Goal: Information Seeking & Learning: Learn about a topic

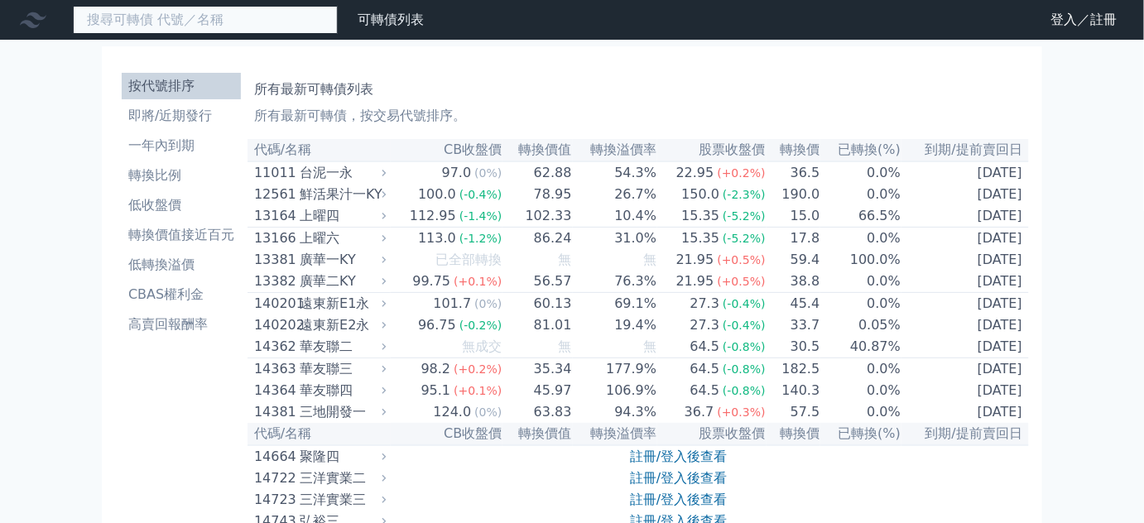
click at [247, 23] on input at bounding box center [205, 20] width 265 height 28
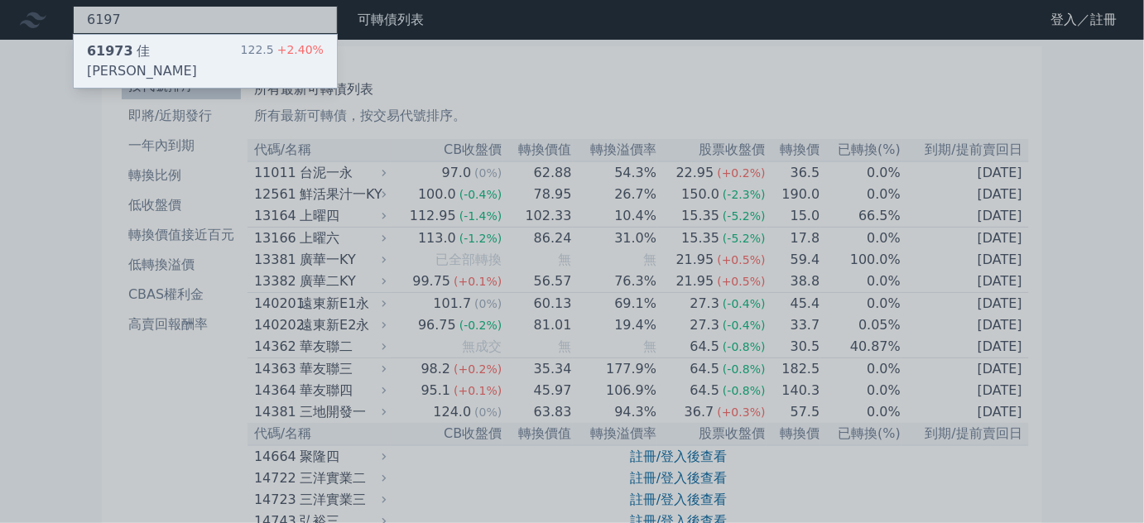
type input "6197"
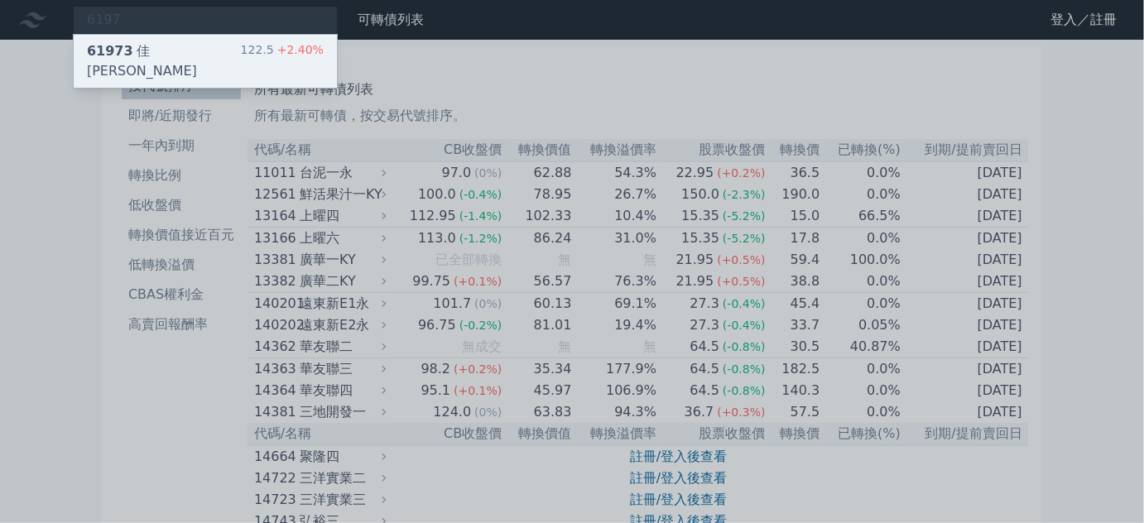
click at [242, 42] on div "61973 [PERSON_NAME][PERSON_NAME]三 122.5 +2.40%" at bounding box center [205, 61] width 263 height 53
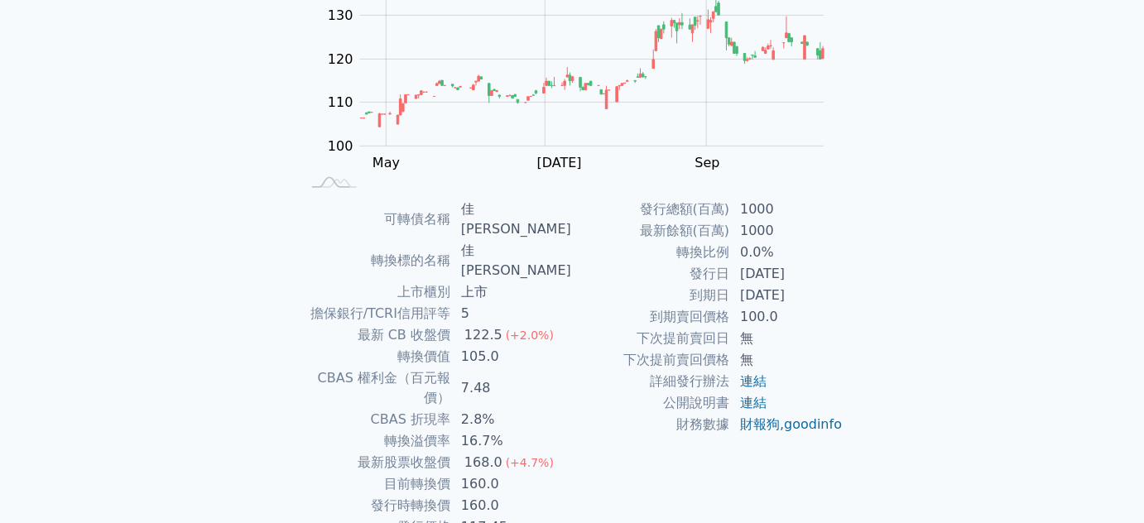
scroll to position [225, 0]
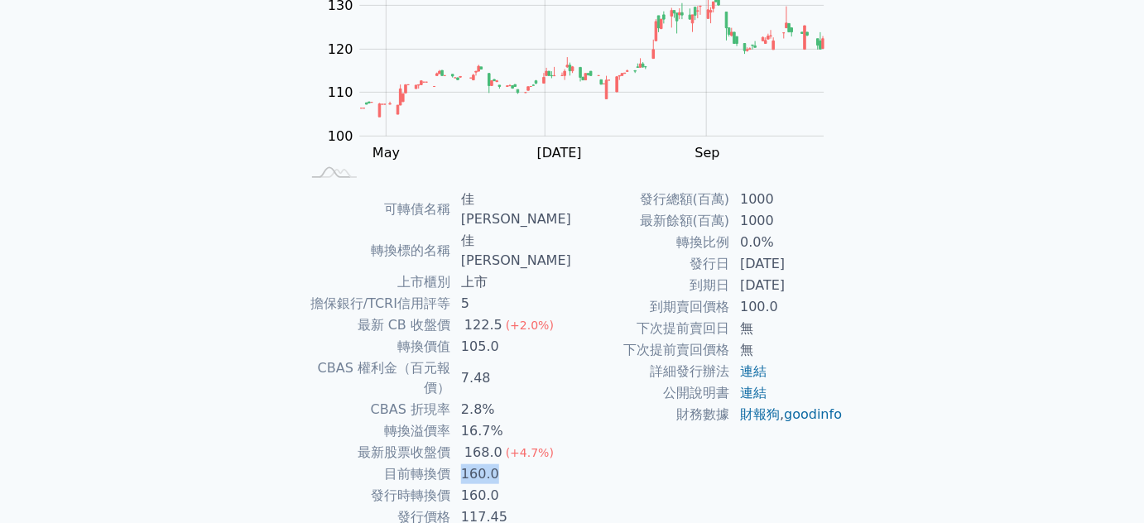
drag, startPoint x: 465, startPoint y: 416, endPoint x: 519, endPoint y: 420, distance: 54.0
click at [518, 464] on td "160.0" at bounding box center [511, 475] width 121 height 22
drag, startPoint x: 470, startPoint y: 289, endPoint x: 509, endPoint y: 301, distance: 40.8
click at [509, 301] on tbody "可轉債名稱 佳[PERSON_NAME] 轉換標的名稱 佳[PERSON_NAME] 上市櫃別 上市 擔保銀行/TCRI信用評等 5 最新 CB 收盤價 12…" at bounding box center [435, 358] width 271 height 339
click at [510, 336] on td "105.0" at bounding box center [511, 347] width 121 height 22
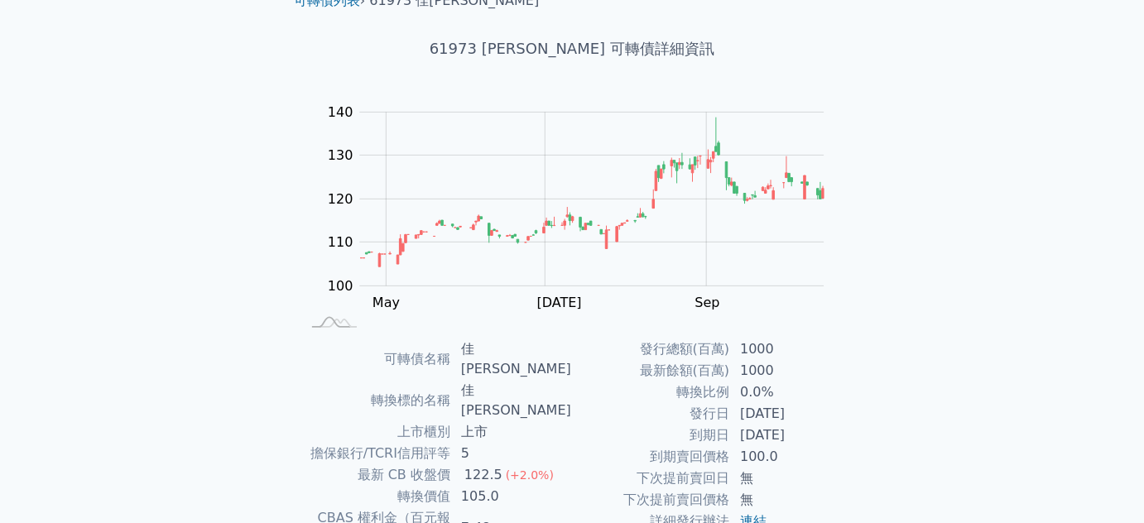
scroll to position [0, 0]
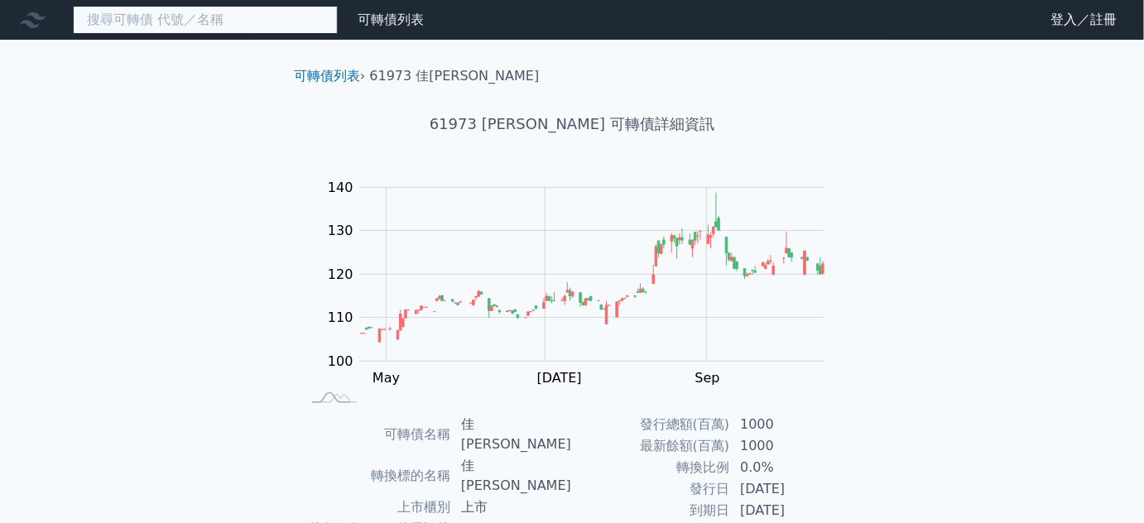
drag, startPoint x: 255, startPoint y: 15, endPoint x: 91, endPoint y: 4, distance: 164.2
click at [99, 8] on input at bounding box center [205, 20] width 265 height 28
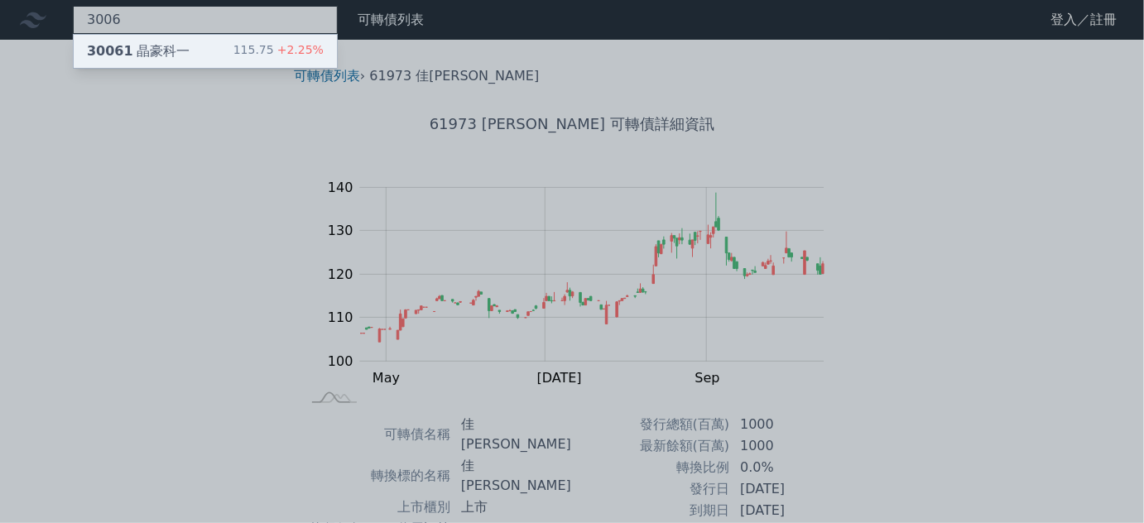
type input "3006"
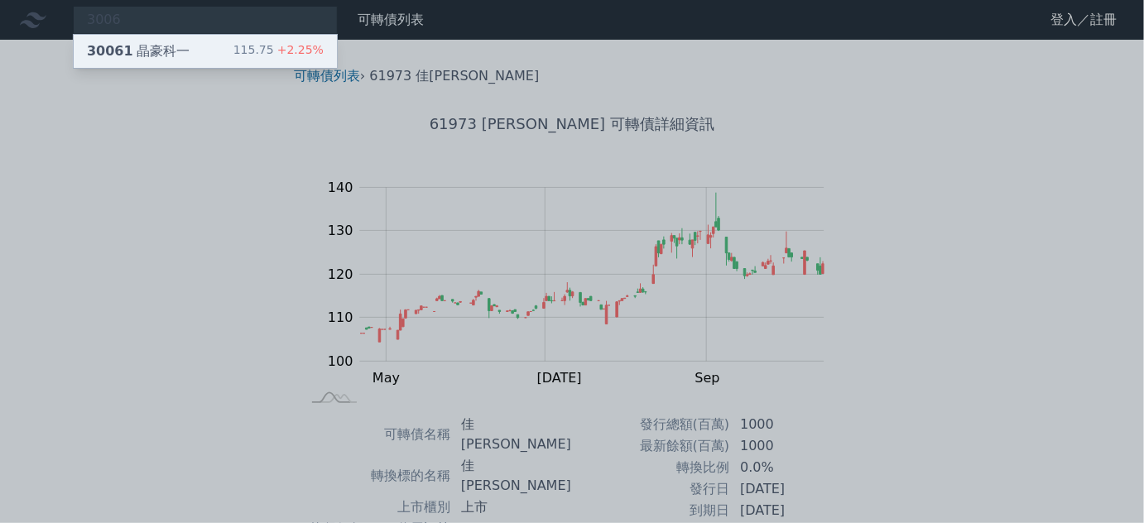
click at [151, 50] on div "30061 晶豪科一" at bounding box center [138, 51] width 103 height 20
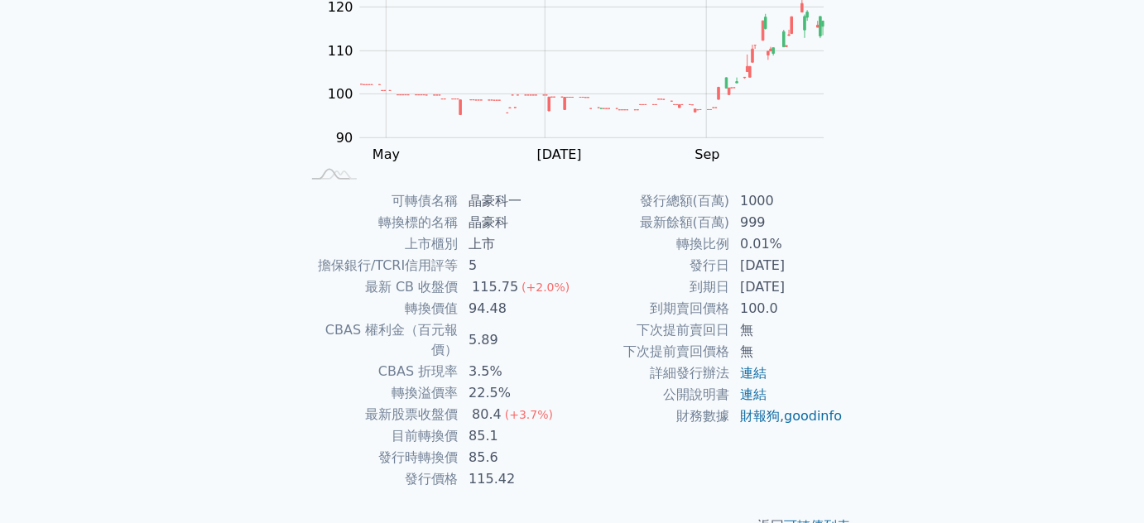
scroll to position [225, 0]
drag, startPoint x: 474, startPoint y: 385, endPoint x: 515, endPoint y: 383, distance: 40.6
click at [515, 402] on td "80.4 (+3.7%)" at bounding box center [515, 413] width 113 height 22
click at [516, 403] on div "(+3.7%)" at bounding box center [529, 413] width 48 height 20
drag, startPoint x: 464, startPoint y: 369, endPoint x: 535, endPoint y: 370, distance: 71.2
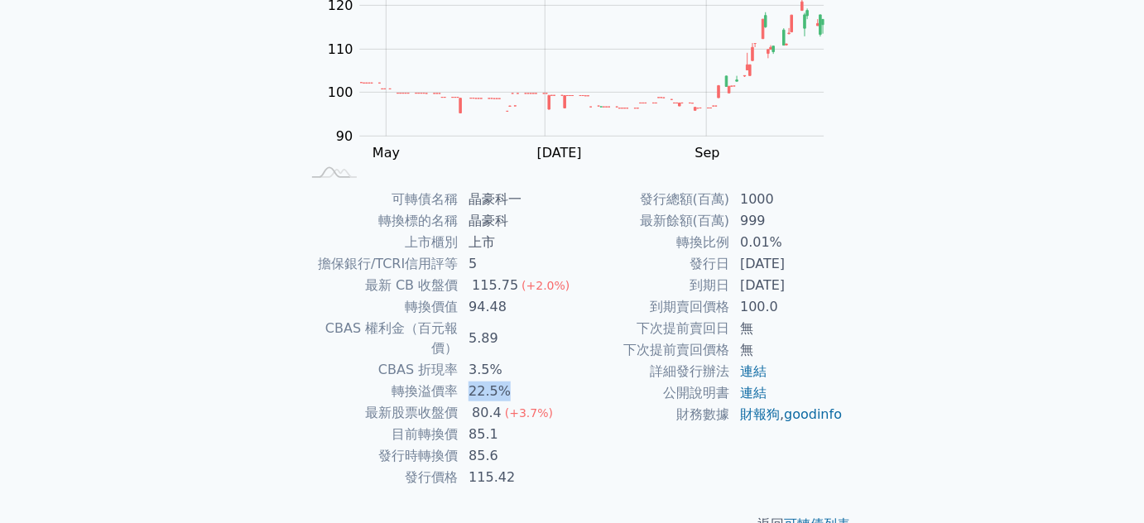
click at [534, 381] on td "22.5%" at bounding box center [515, 392] width 113 height 22
click at [536, 381] on td "22.5%" at bounding box center [515, 392] width 113 height 22
drag, startPoint x: 449, startPoint y: 295, endPoint x: 513, endPoint y: 291, distance: 64.7
click at [512, 291] on tr "最新 CB 收盤價 115.75 (+2.0%)" at bounding box center [435, 286] width 271 height 22
click at [513, 291] on div "115.75" at bounding box center [494, 286] width 53 height 20
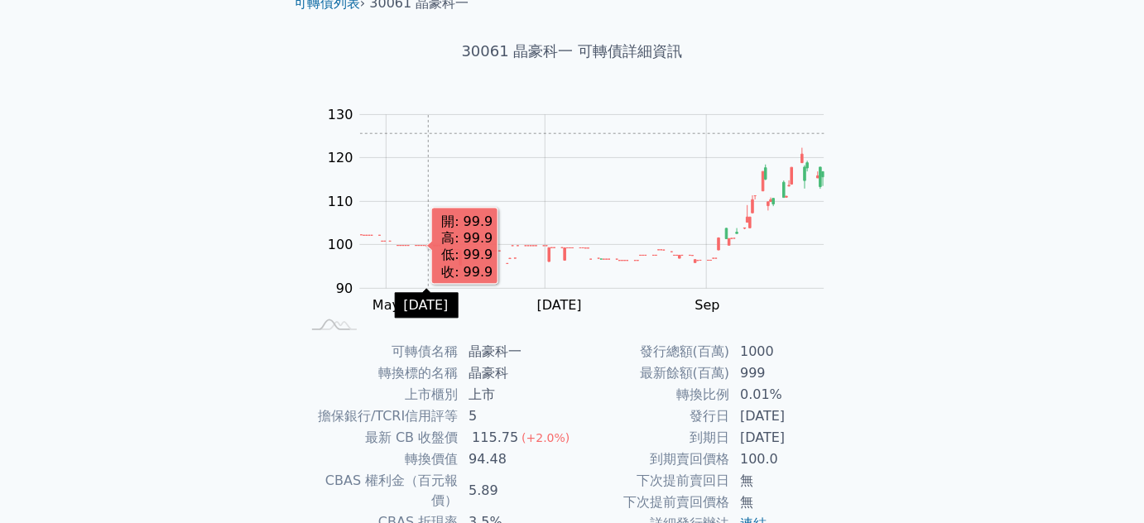
scroll to position [0, 0]
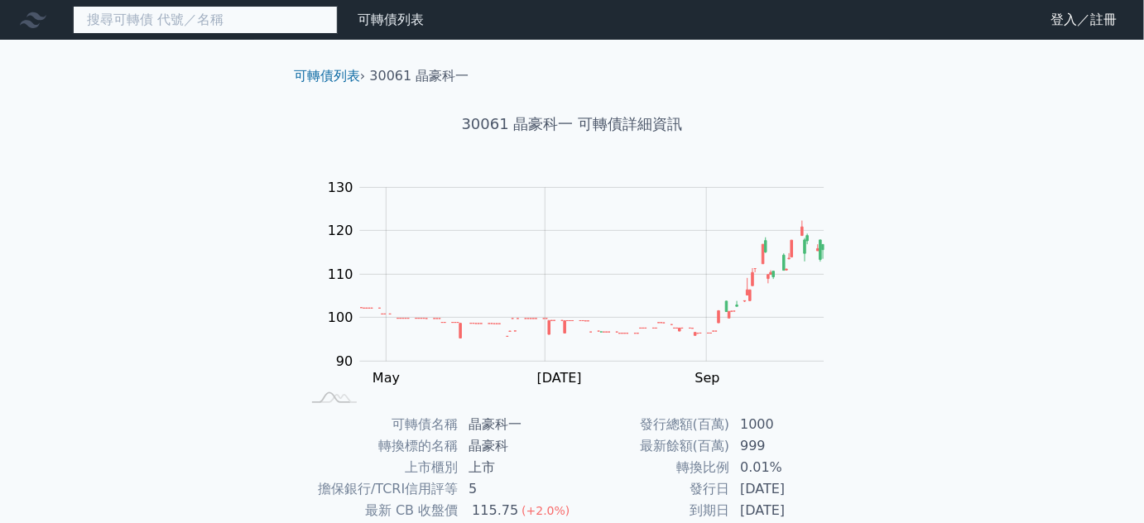
click at [260, 13] on input at bounding box center [205, 20] width 265 height 28
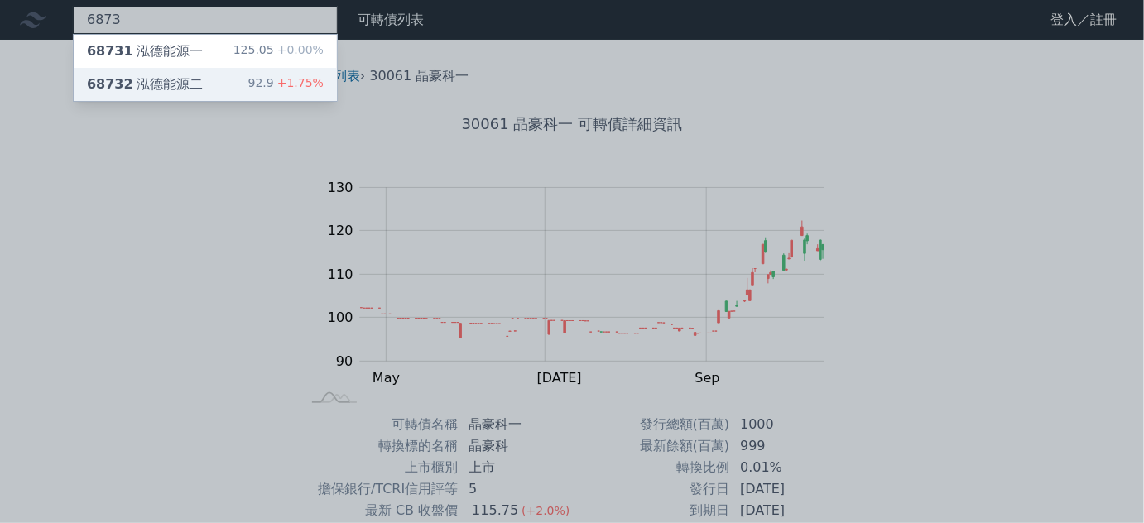
type input "6873"
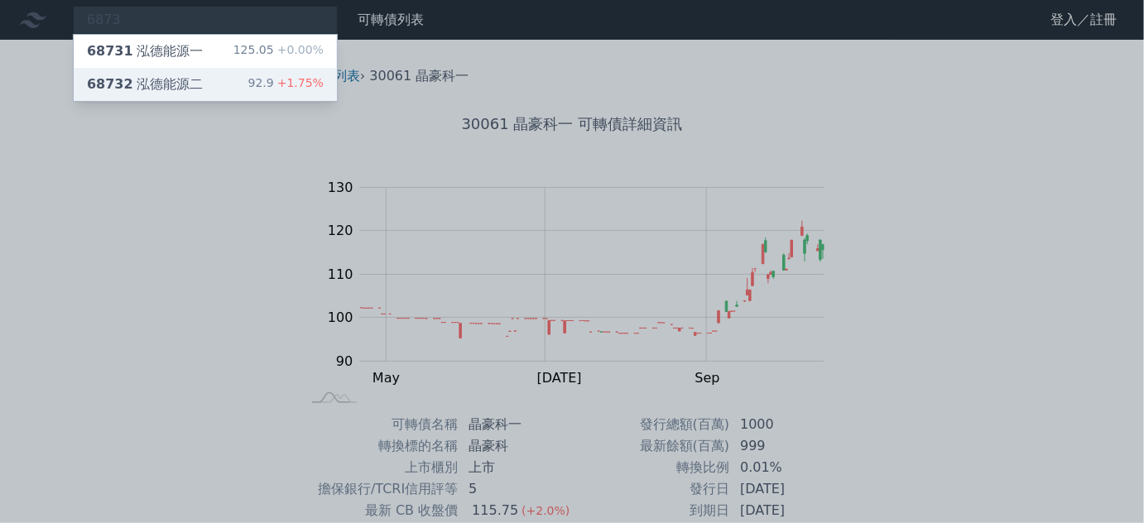
click at [238, 82] on div "68732 泓德能源二 92.9 +1.75%" at bounding box center [205, 84] width 263 height 33
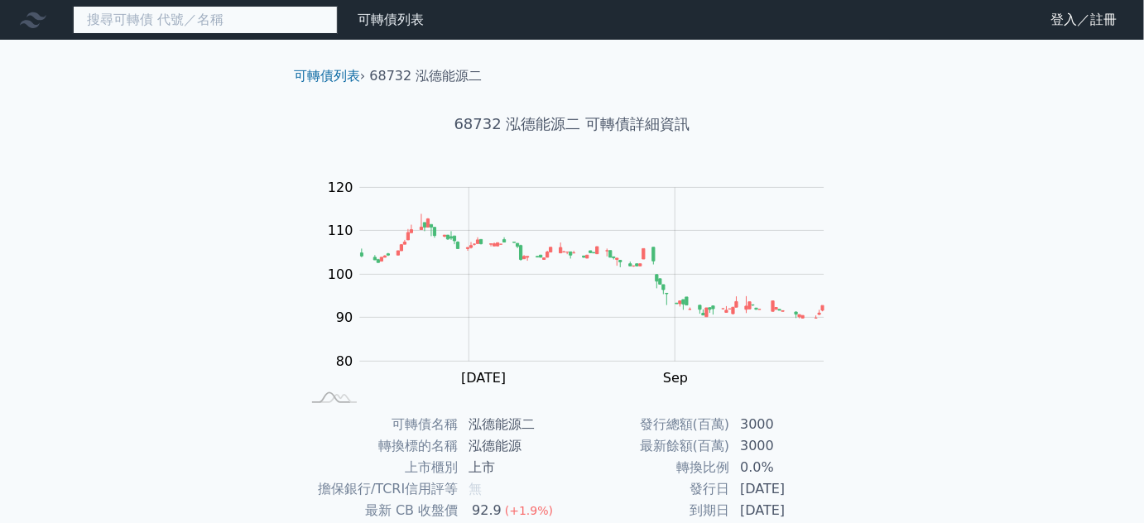
click at [146, 27] on input at bounding box center [205, 20] width 265 height 28
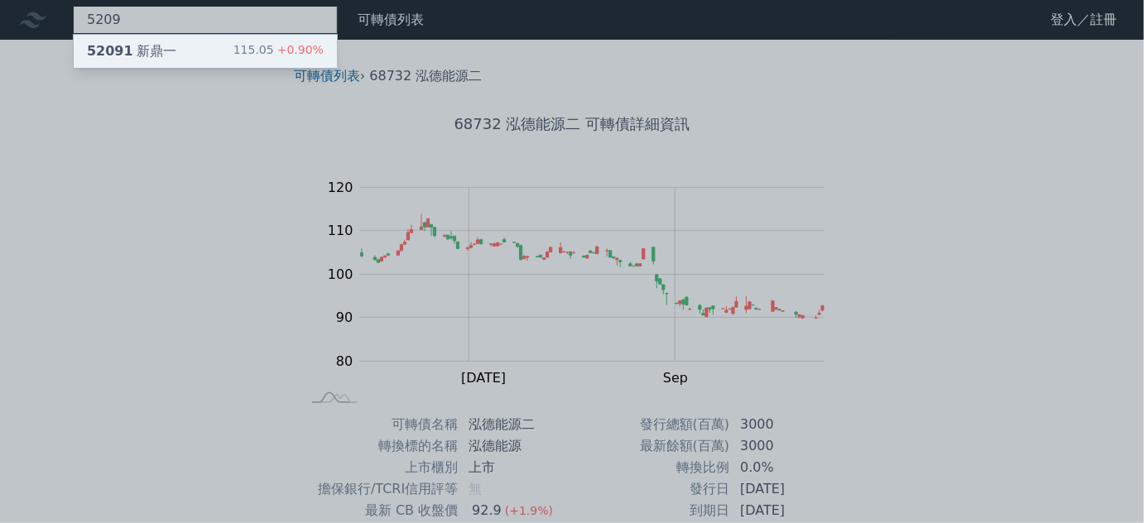
type input "5209"
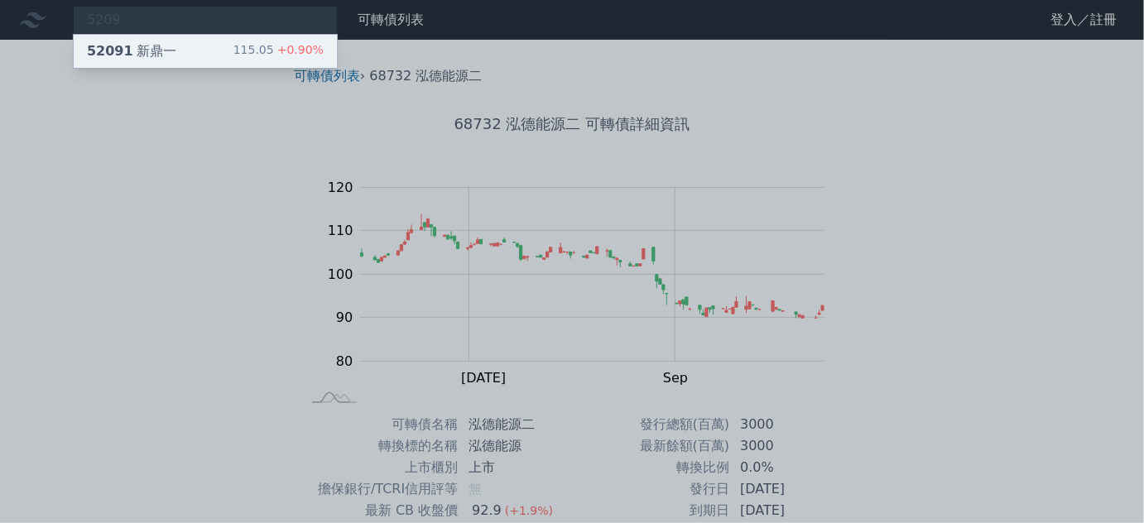
click at [147, 46] on div "52091 新鼎一" at bounding box center [131, 51] width 89 height 20
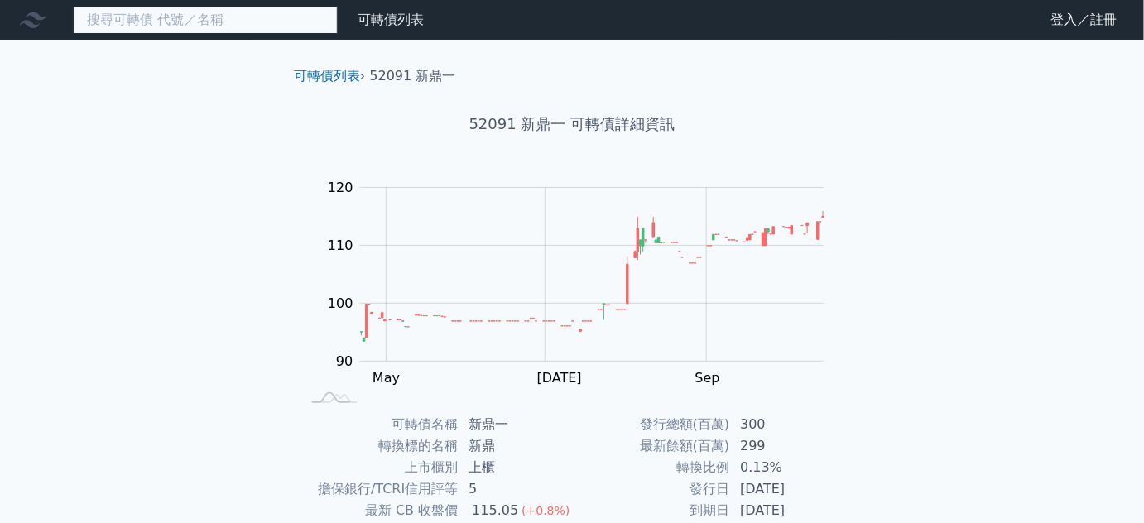
click at [238, 12] on input at bounding box center [205, 20] width 265 height 28
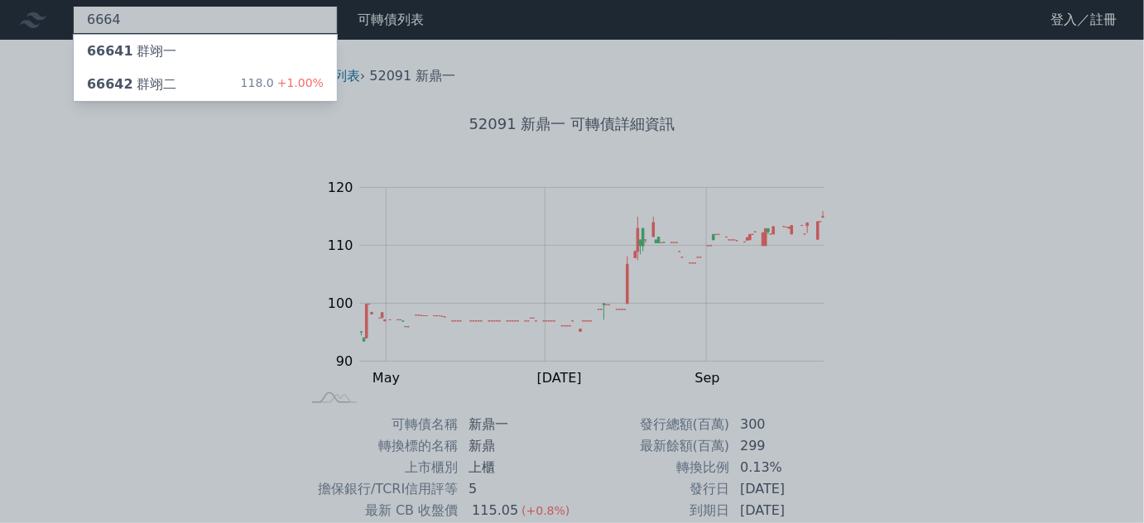
type input "6664"
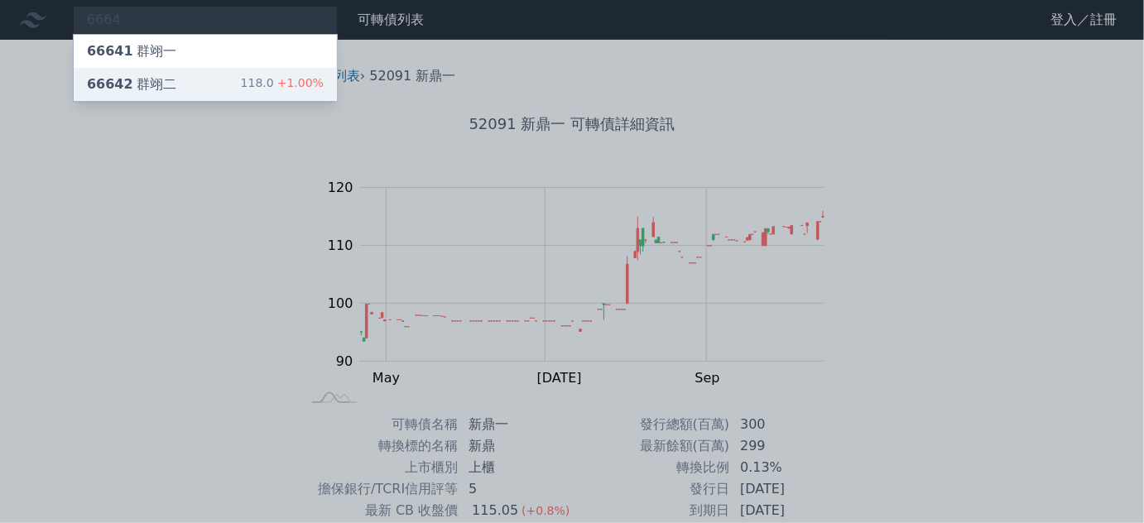
click at [233, 91] on div "66642 群翊二 118.0 +1.00%" at bounding box center [205, 84] width 263 height 33
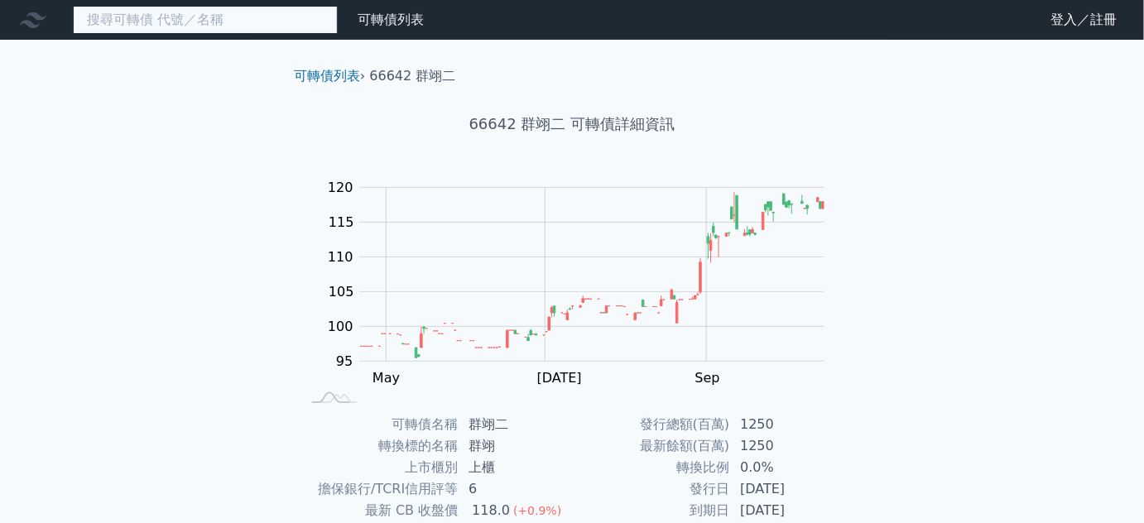
click at [236, 22] on input at bounding box center [205, 20] width 265 height 28
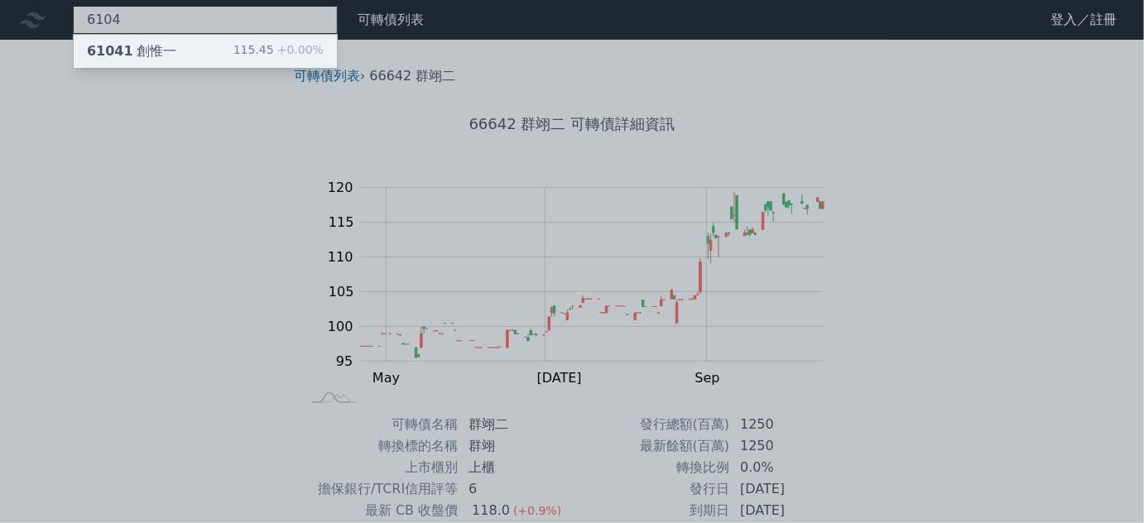
type input "6104"
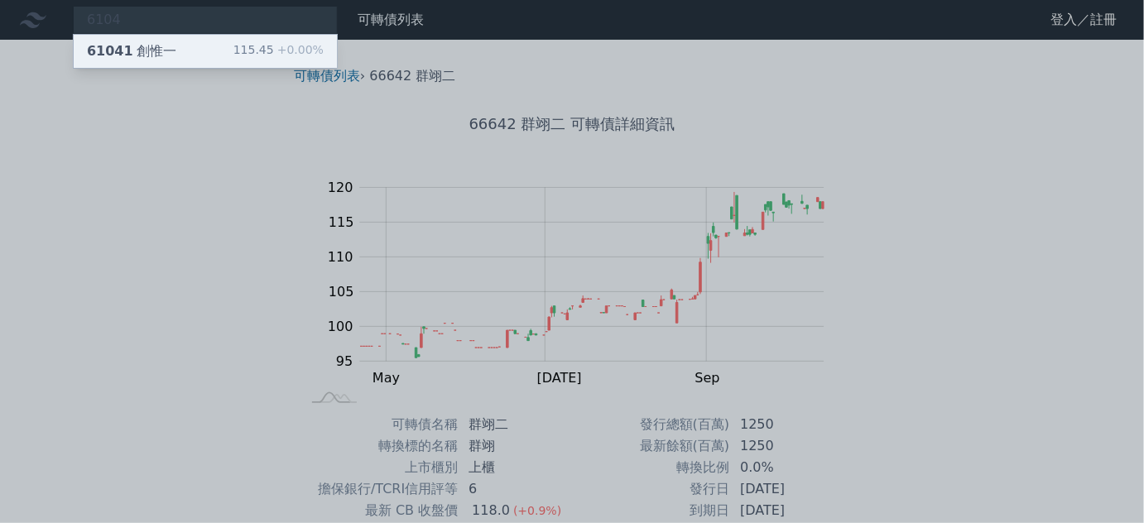
click at [197, 44] on div "61041 創惟一 115.45 +0.00%" at bounding box center [205, 51] width 263 height 33
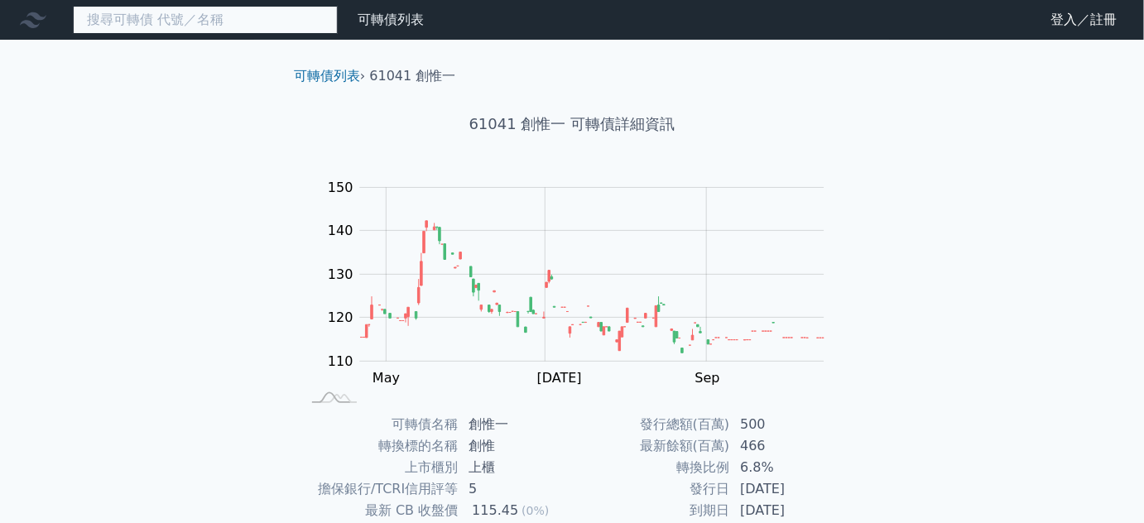
click at [207, 23] on input at bounding box center [205, 20] width 265 height 28
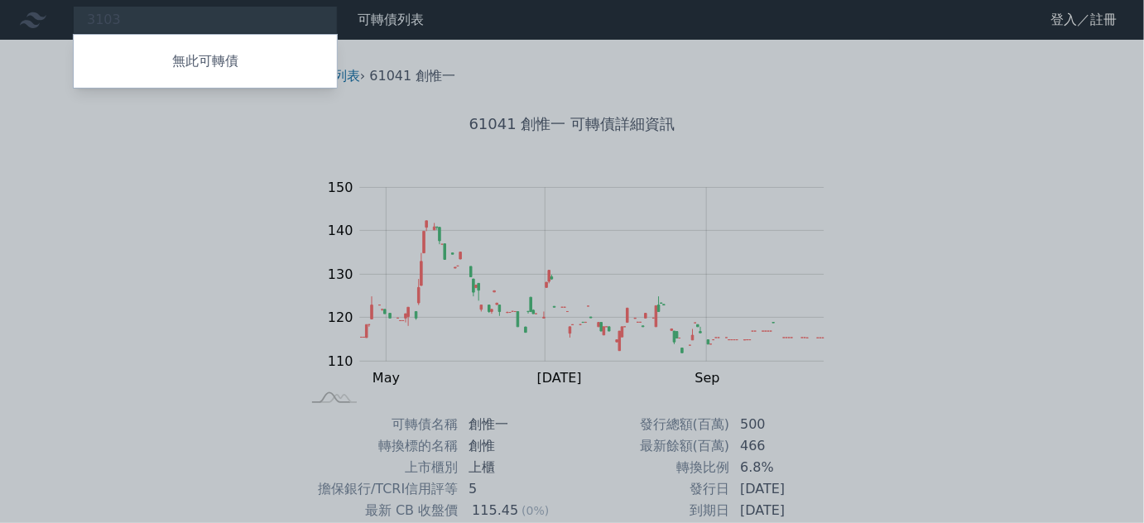
click at [180, 16] on div at bounding box center [572, 261] width 1144 height 523
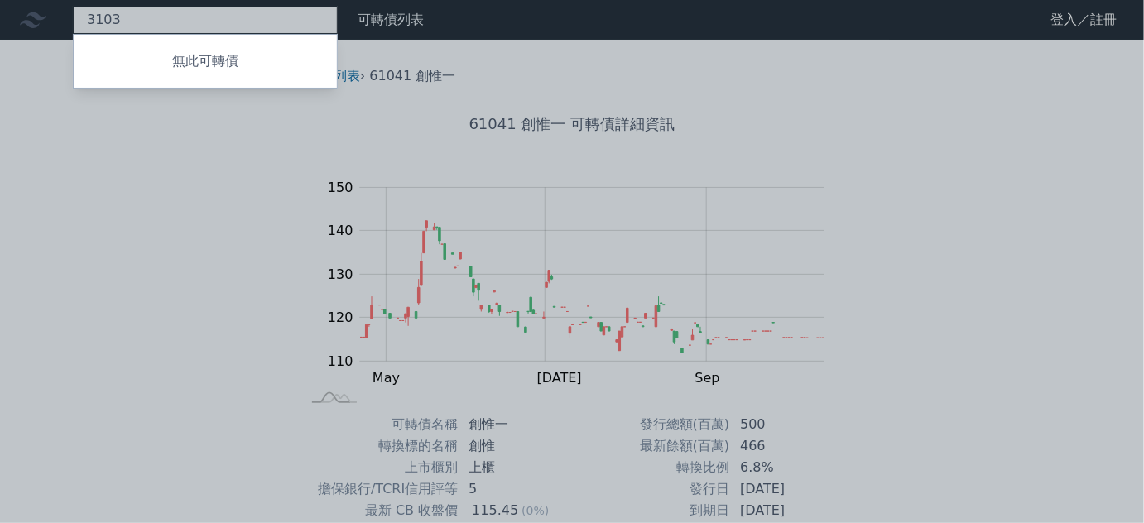
drag, startPoint x: 175, startPoint y: 16, endPoint x: 108, endPoint y: 16, distance: 67.0
click at [114, 16] on div "3103 無此可轉債" at bounding box center [205, 20] width 265 height 28
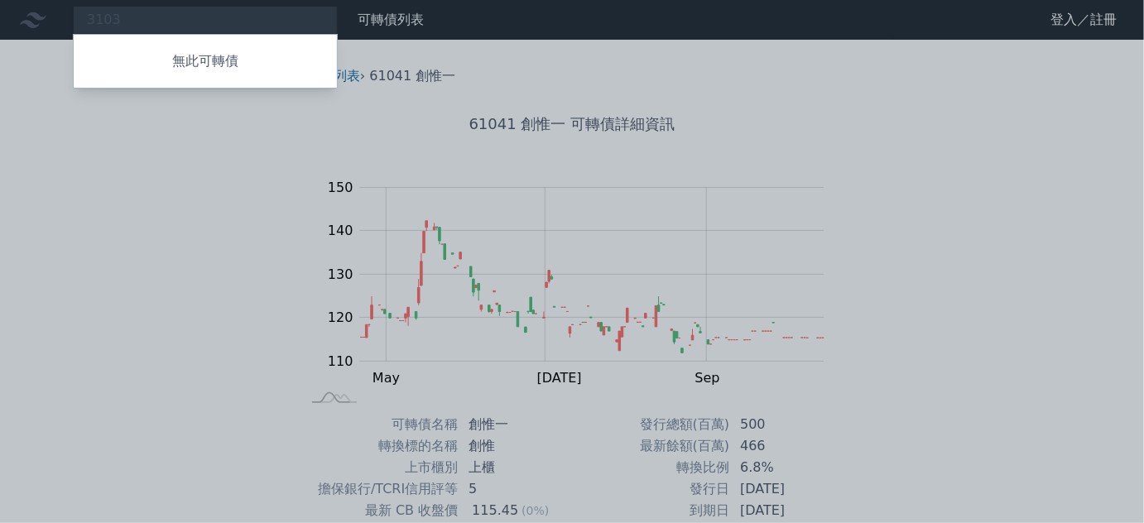
drag, startPoint x: 138, startPoint y: 19, endPoint x: 45, endPoint y: 13, distance: 93.7
click at [59, 16] on div at bounding box center [572, 261] width 1144 height 523
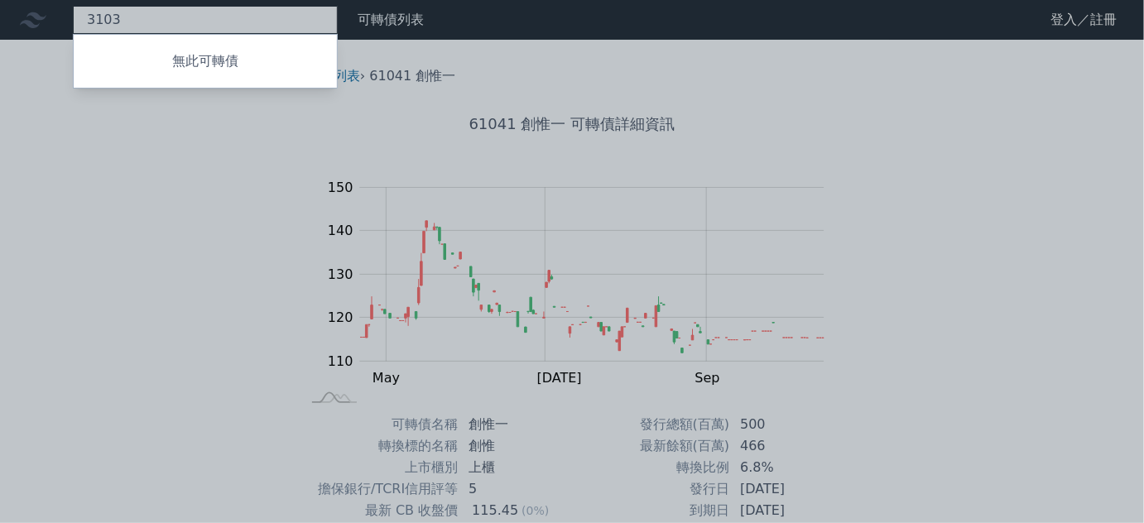
click at [104, 25] on div "3103 無此可轉債" at bounding box center [205, 20] width 265 height 28
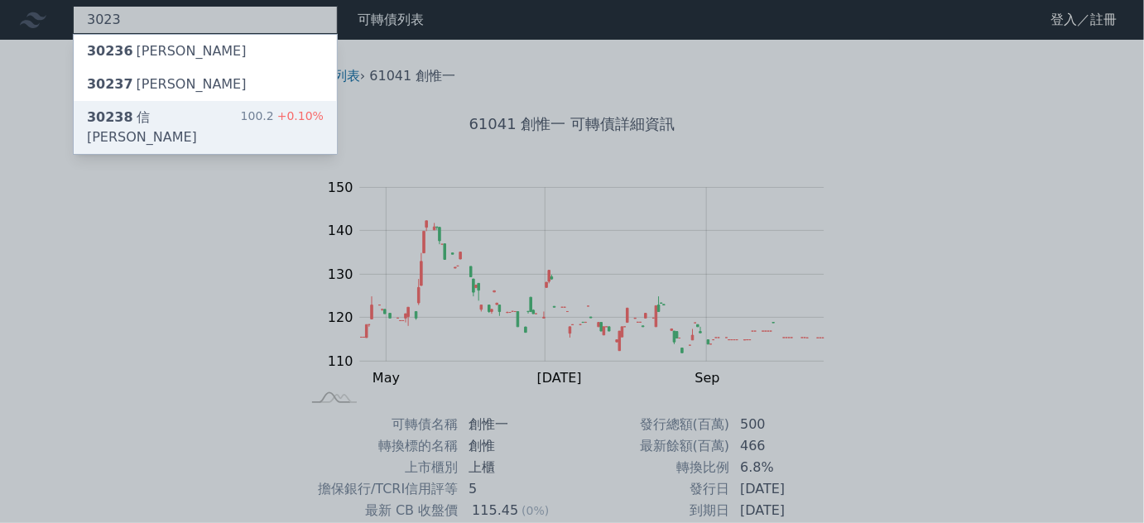
type input "3023"
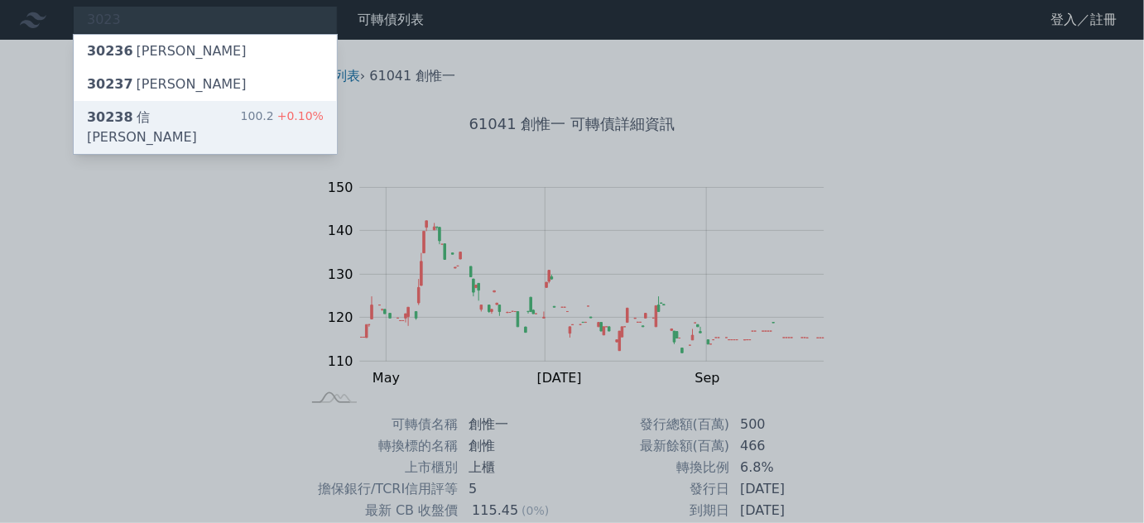
click at [204, 121] on div "30238 信邦八 100.2 +0.10%" at bounding box center [205, 127] width 263 height 53
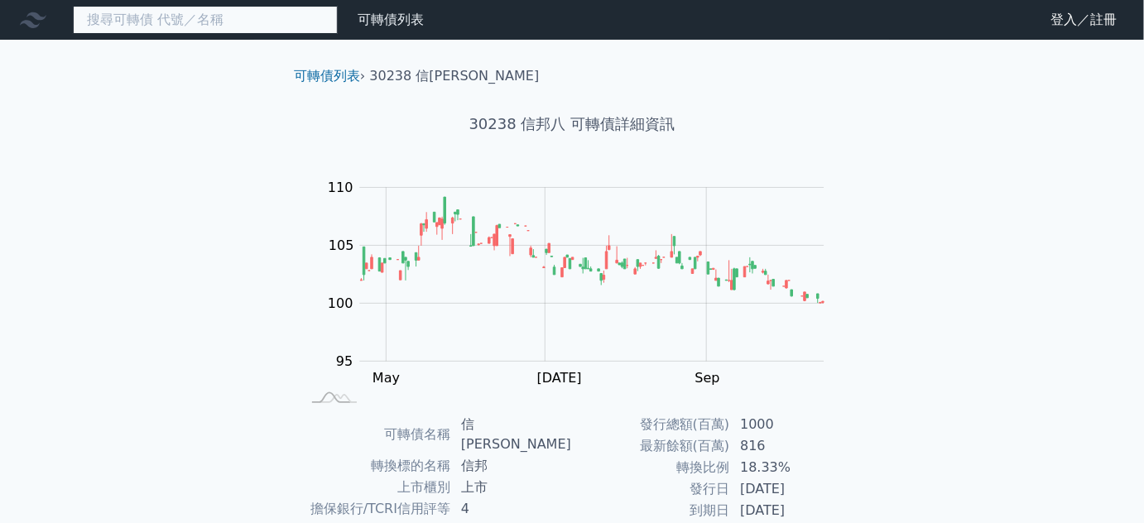
click at [237, 22] on input at bounding box center [205, 20] width 265 height 28
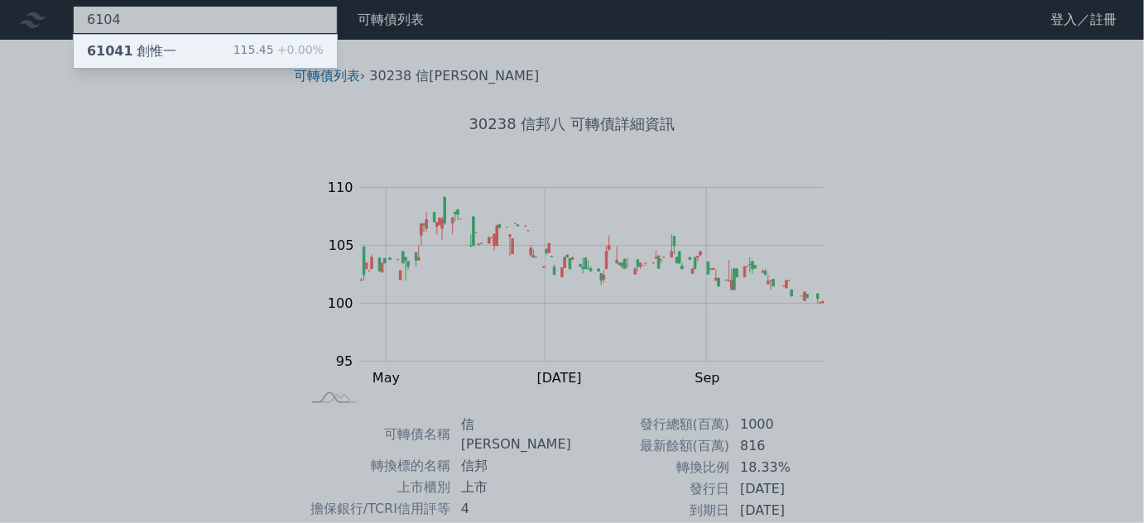
type input "6104"
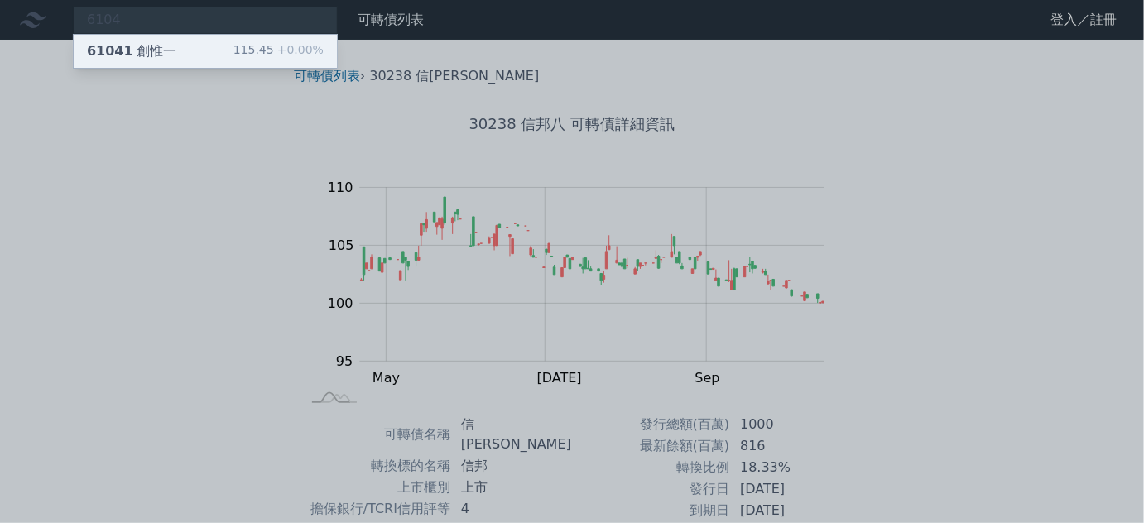
click at [213, 48] on div "61041 創惟一 115.45 +0.00%" at bounding box center [205, 51] width 263 height 33
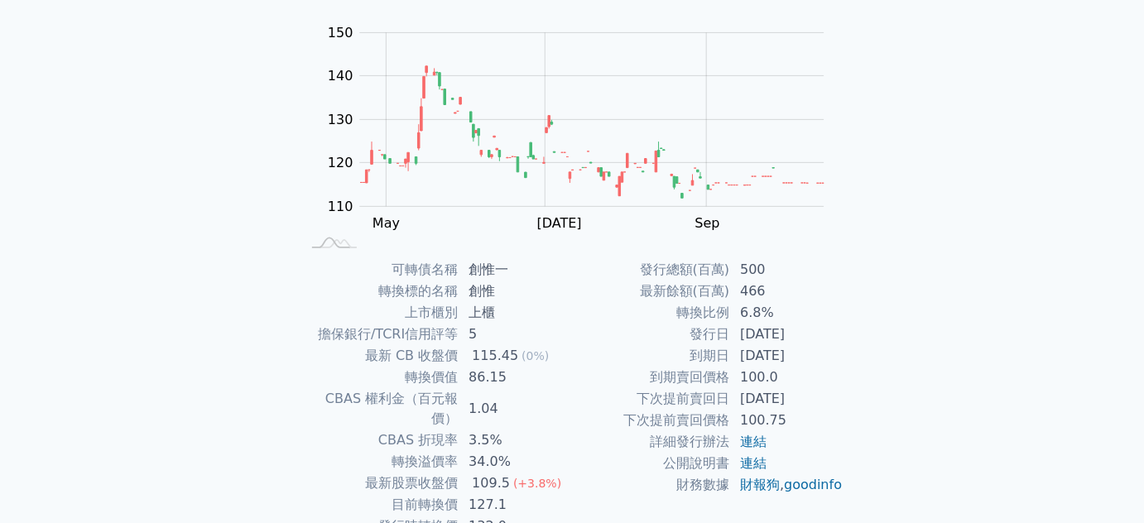
scroll to position [243, 0]
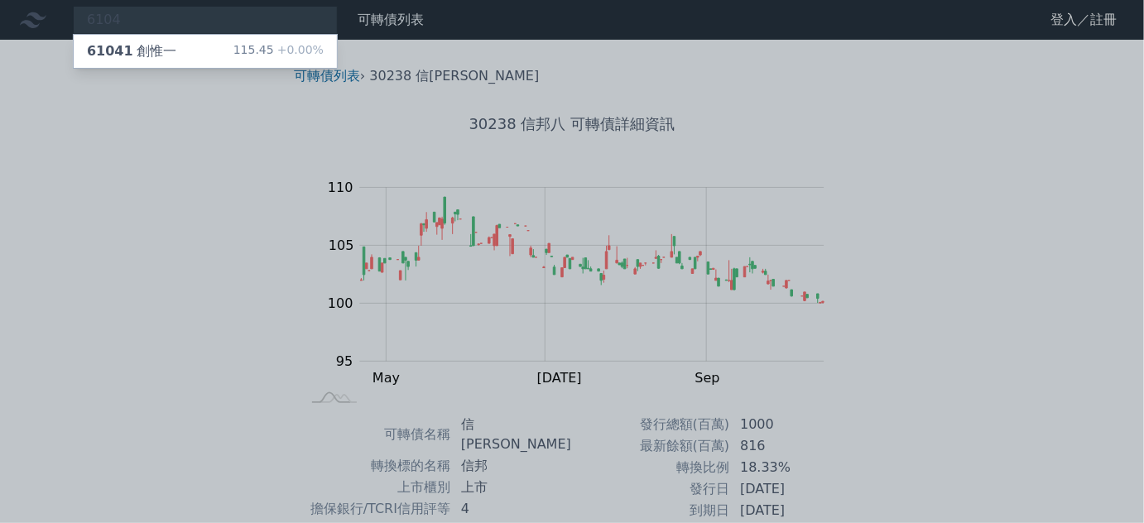
click at [91, 217] on div at bounding box center [572, 261] width 1144 height 523
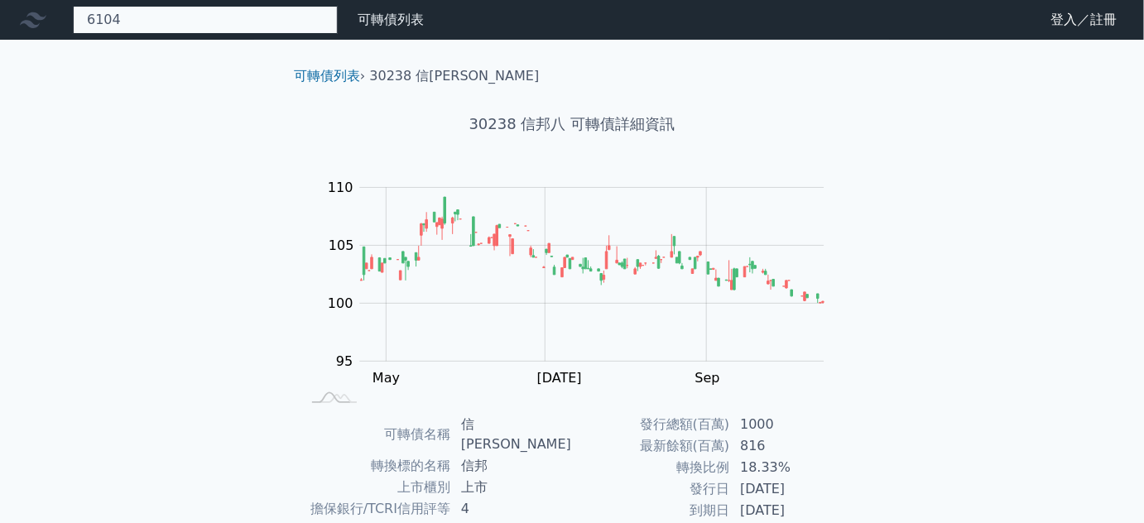
click at [196, 17] on div "6104 61041 創惟一 115.45 +0.00%" at bounding box center [205, 20] width 265 height 28
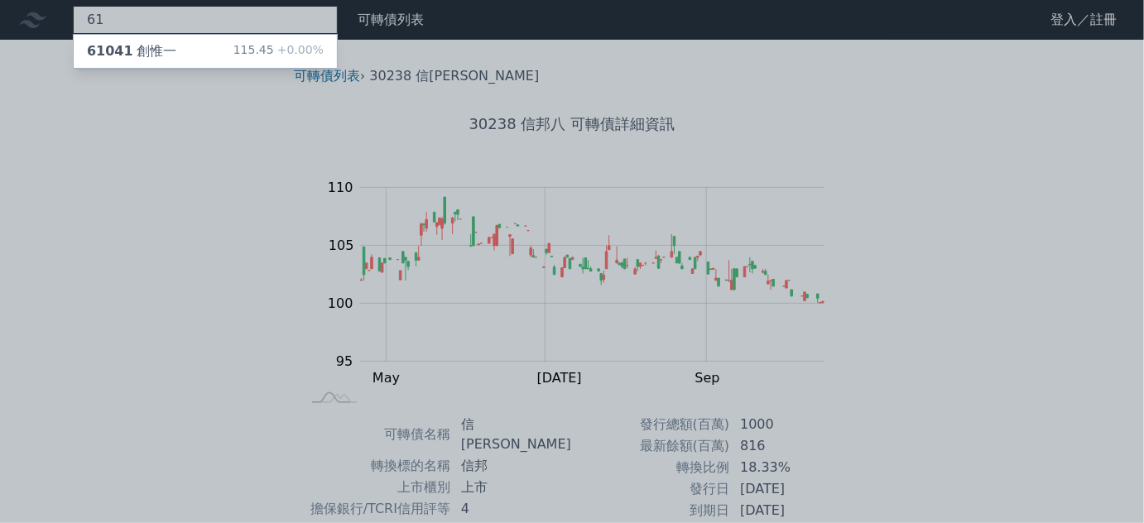
type input "6"
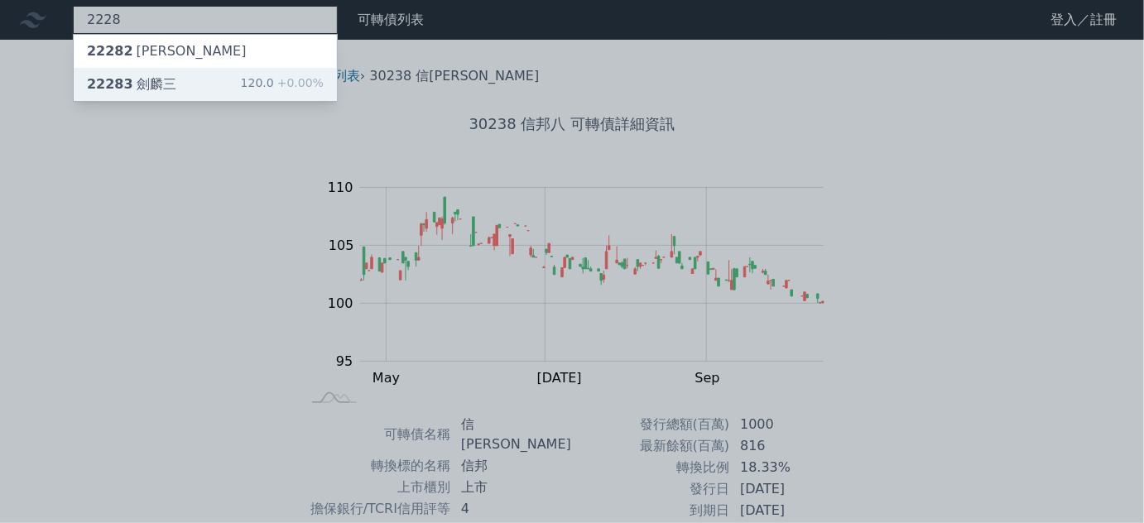
type input "2228"
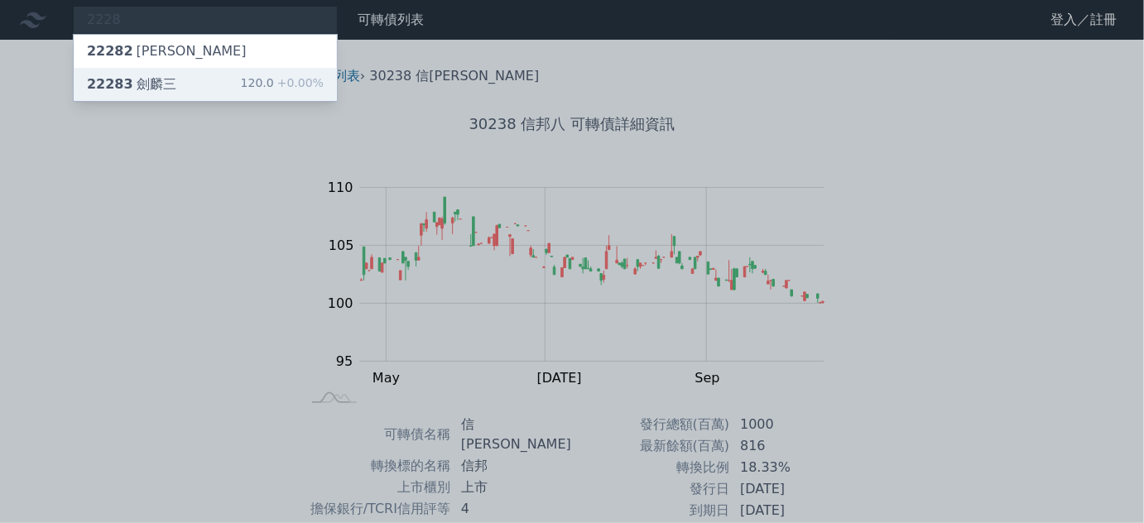
click at [172, 83] on div "22283 劍麟三 120.0 +0.00%" at bounding box center [205, 84] width 263 height 33
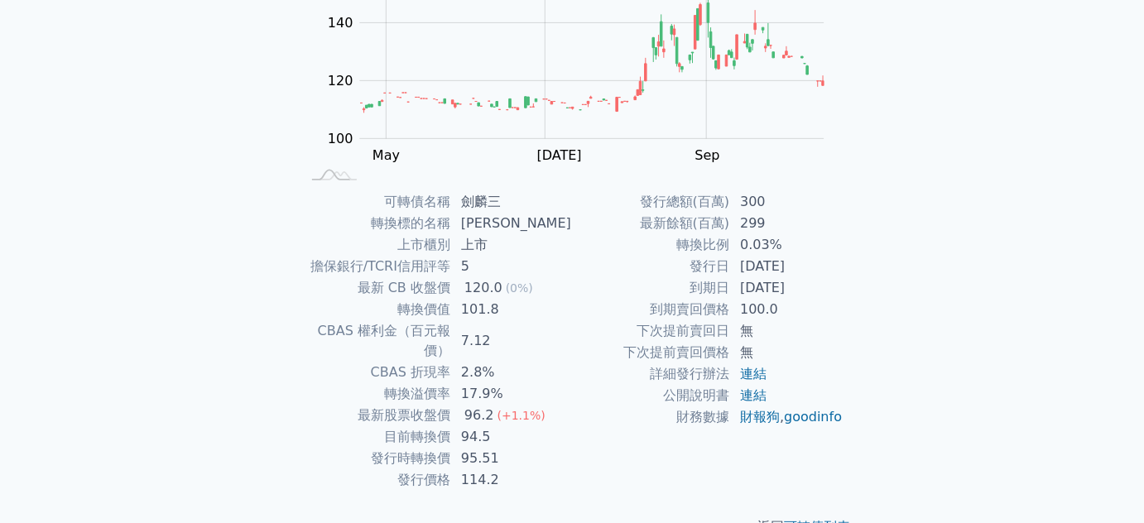
scroll to position [225, 0]
drag, startPoint x: 457, startPoint y: 366, endPoint x: 541, endPoint y: 368, distance: 83.6
click at [541, 381] on tr "轉換溢價率 17.9%" at bounding box center [435, 392] width 271 height 22
click at [541, 381] on td "17.9%" at bounding box center [511, 392] width 121 height 22
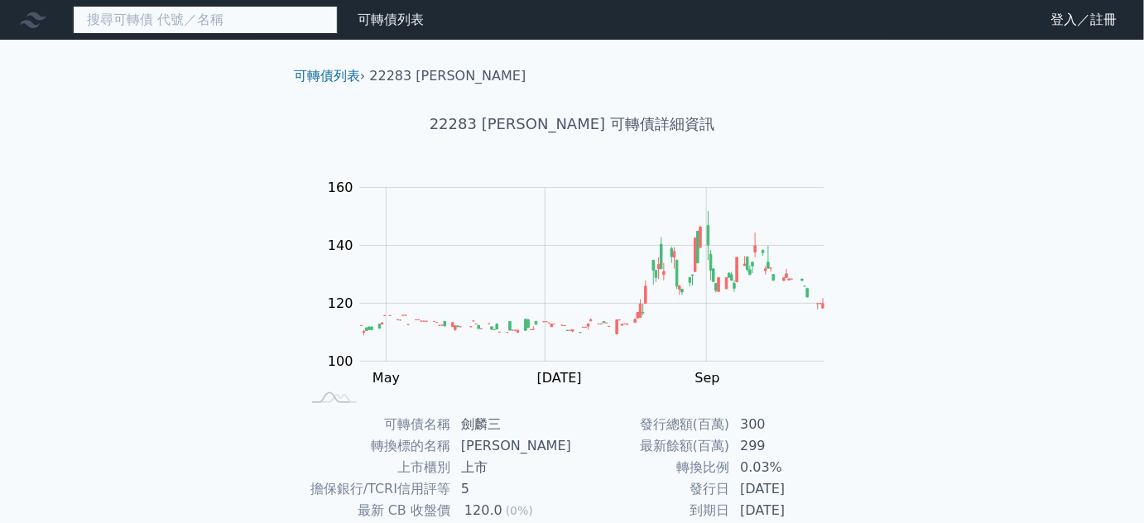
drag, startPoint x: 231, startPoint y: 28, endPoint x: 60, endPoint y: 15, distance: 171.9
click at [108, 18] on input at bounding box center [205, 20] width 265 height 28
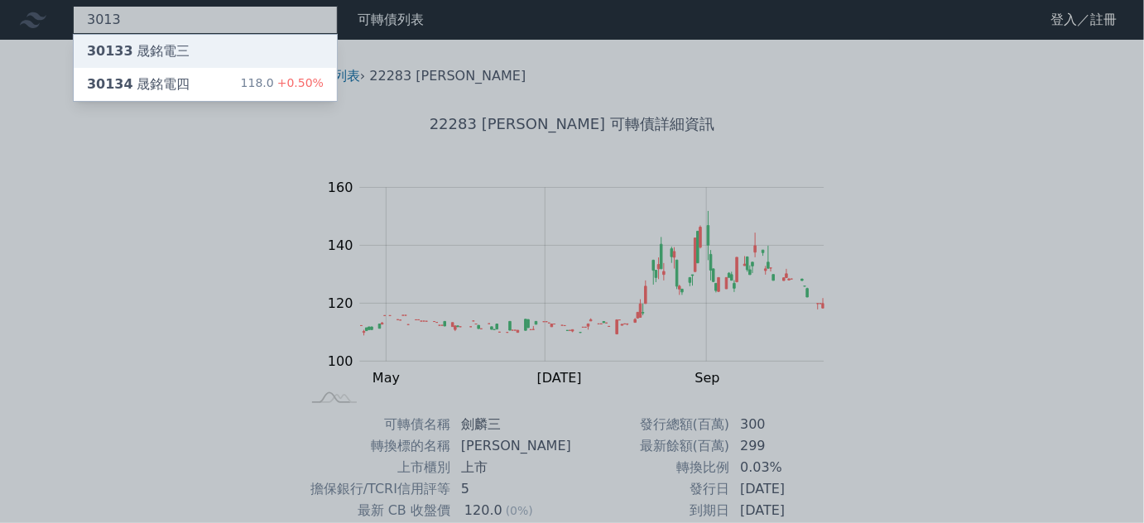
type input "3013"
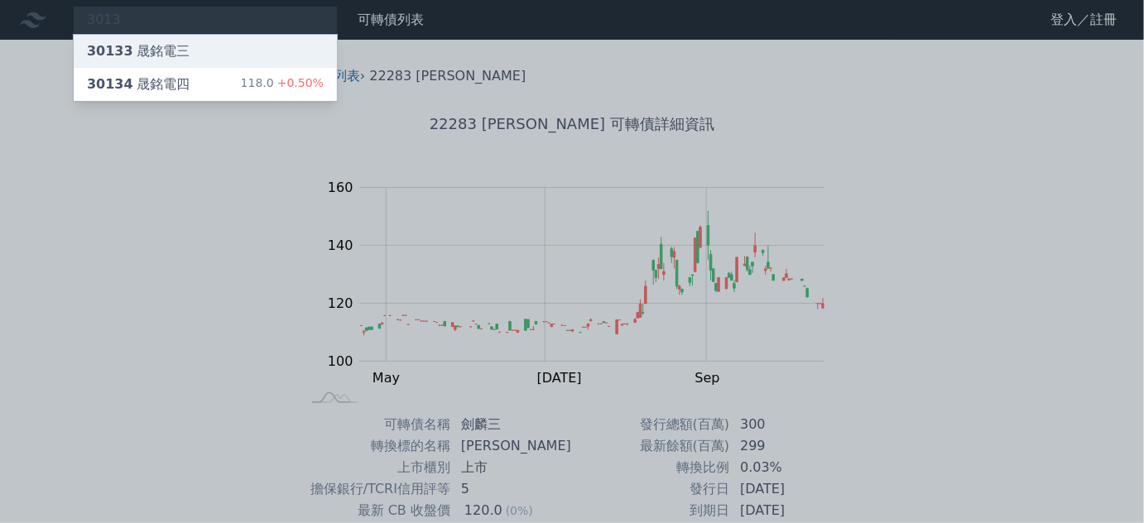
click at [106, 48] on span "30133" at bounding box center [110, 51] width 46 height 16
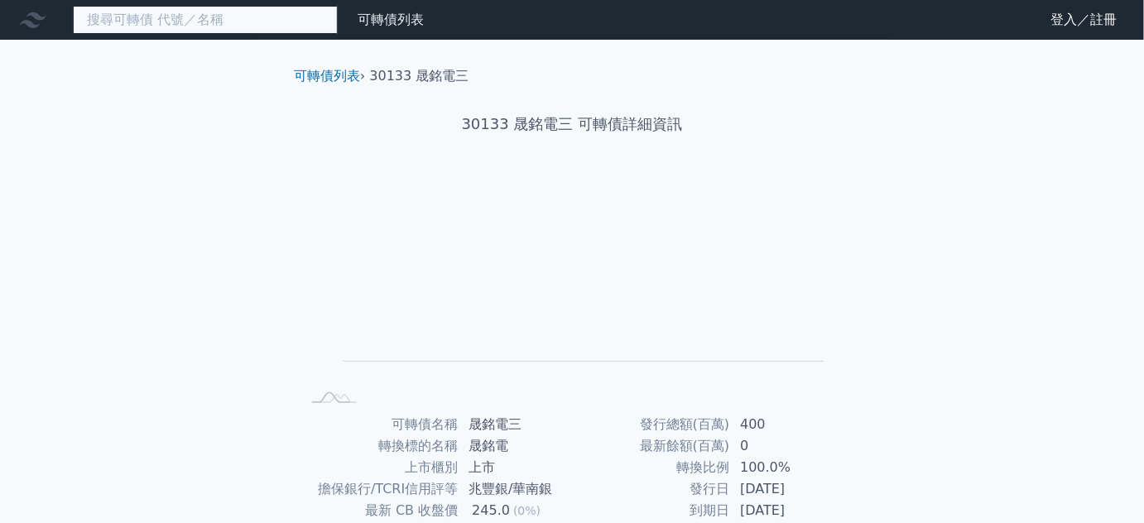
click at [223, 23] on input at bounding box center [205, 20] width 265 height 28
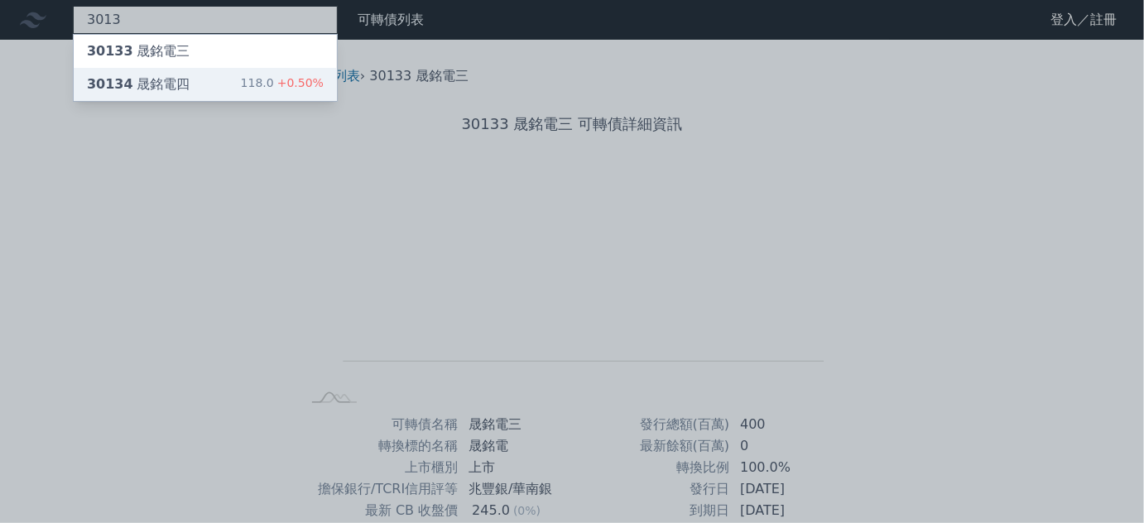
type input "3013"
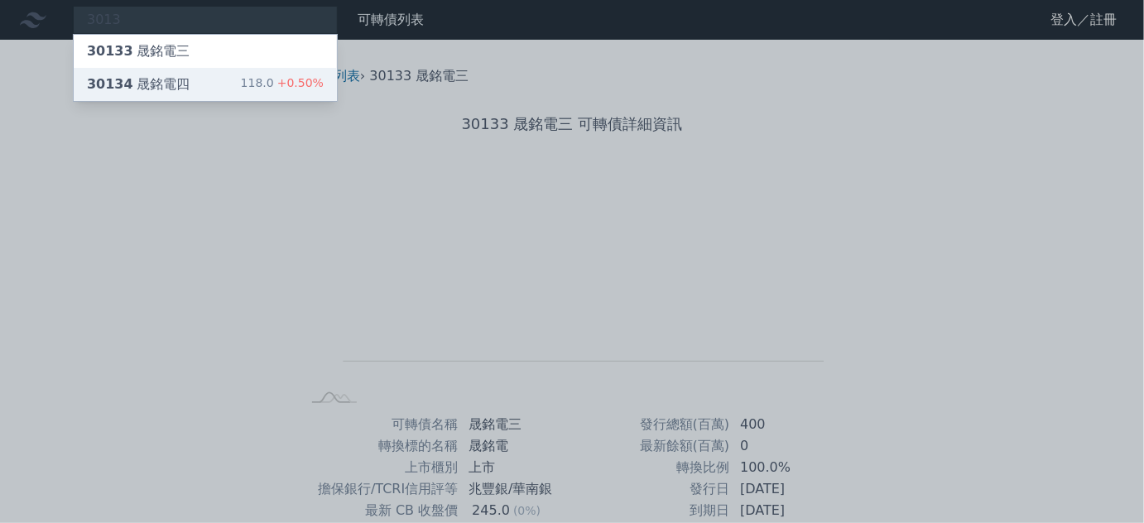
click at [192, 83] on div "30134 晟銘電四 118.0 +0.50%" at bounding box center [205, 84] width 263 height 33
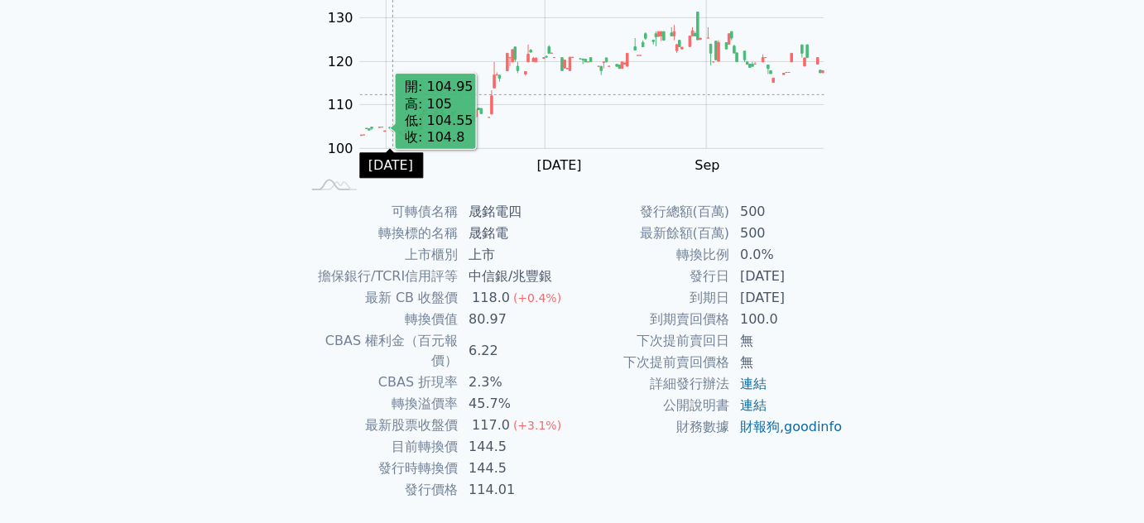
scroll to position [243, 0]
